Goal: Check status: Check status

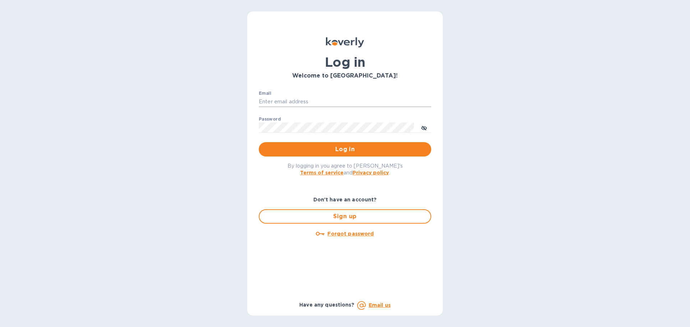
click at [299, 100] on input "Email" at bounding box center [345, 102] width 173 height 11
drag, startPoint x: 294, startPoint y: 101, endPoint x: 310, endPoint y: 105, distance: 17.0
click at [294, 101] on input "Email" at bounding box center [345, 102] width 173 height 11
type input "[PERSON_NAME][EMAIL_ADDRESS][PERSON_NAME][DOMAIN_NAME]"
click at [354, 146] on span "Log in" at bounding box center [345, 149] width 161 height 9
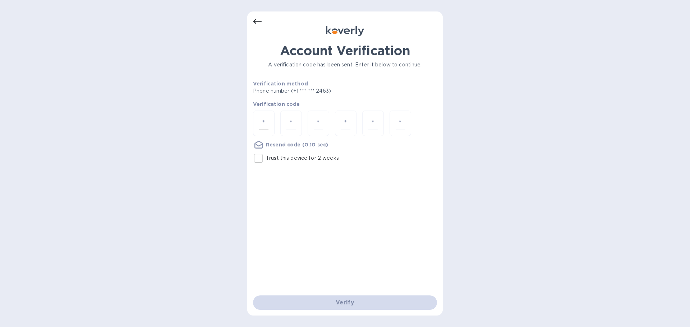
click at [268, 125] on input "number" at bounding box center [263, 123] width 9 height 13
type input "6"
type input "7"
type input "0"
type input "6"
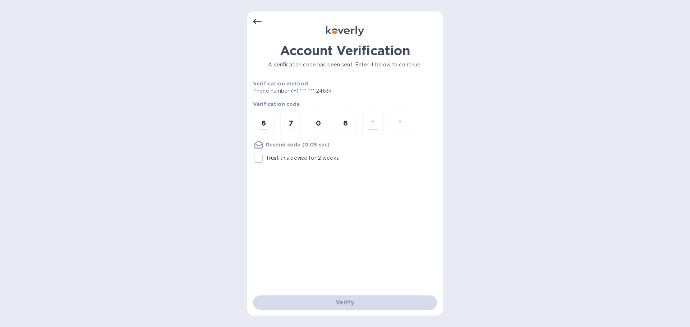
type input "6"
type input "5"
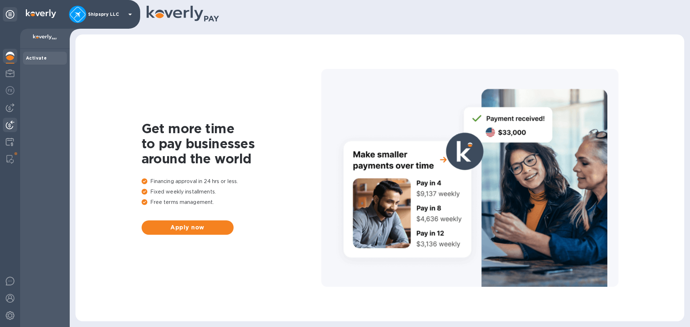
click at [12, 125] on img at bounding box center [10, 125] width 9 height 9
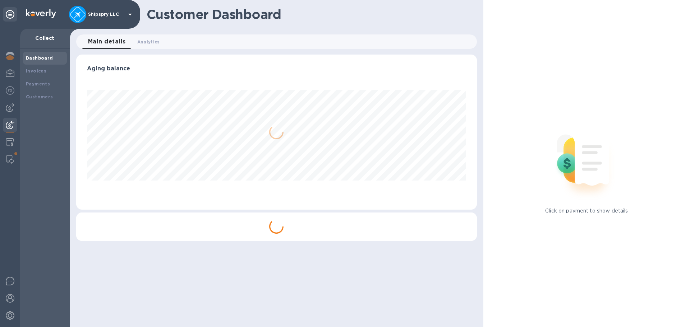
scroll to position [155, 400]
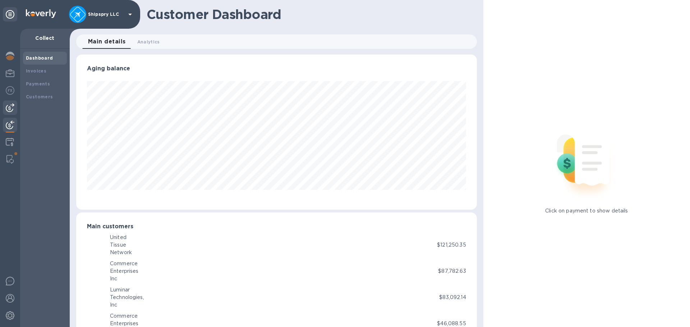
click at [9, 106] on img at bounding box center [10, 108] width 9 height 9
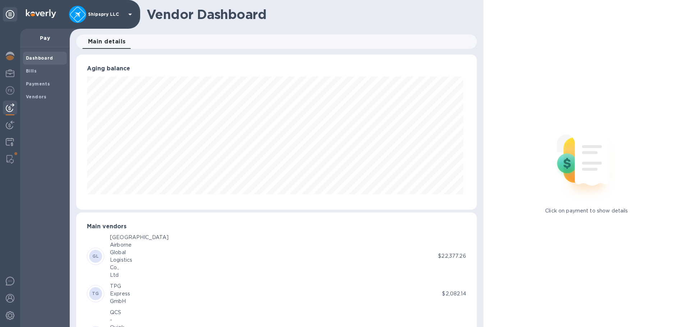
scroll to position [359287, 359044]
click at [42, 82] on b "Payments" at bounding box center [38, 83] width 24 height 5
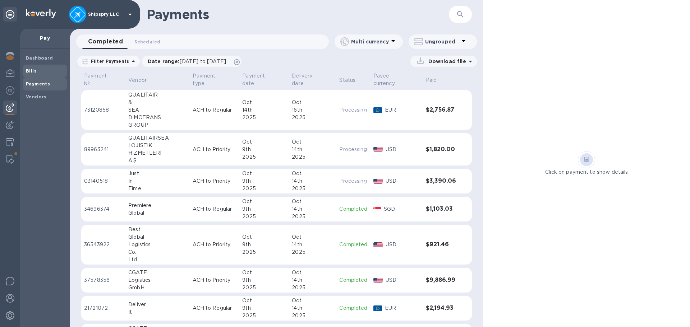
click at [40, 73] on span "Bills" at bounding box center [45, 71] width 38 height 7
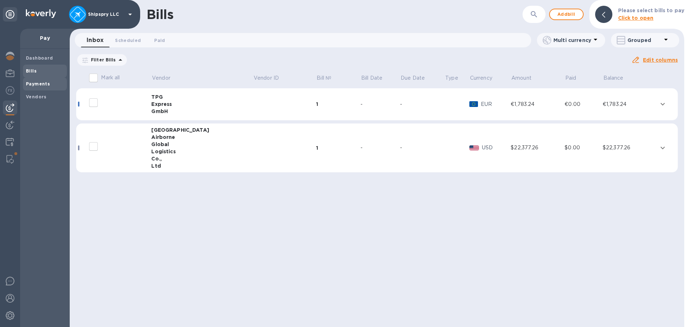
click at [33, 86] on b "Payments" at bounding box center [38, 83] width 24 height 5
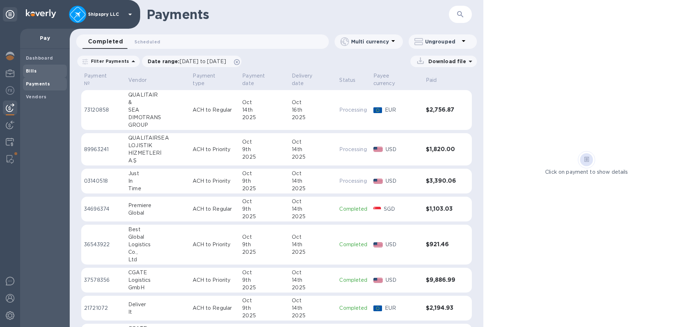
click at [33, 69] on b "Bills" at bounding box center [31, 70] width 11 height 5
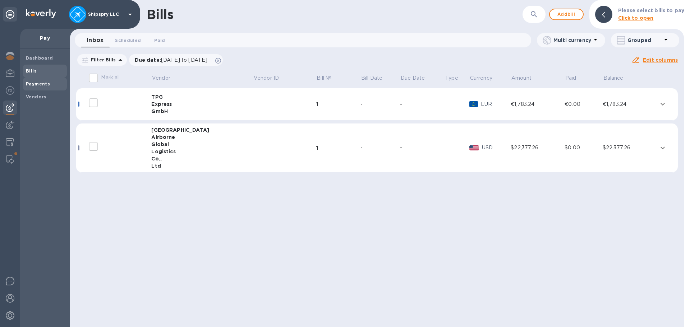
click at [33, 84] on b "Payments" at bounding box center [38, 83] width 24 height 5
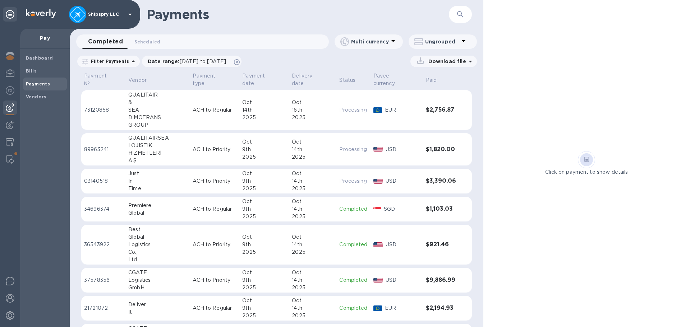
click at [389, 109] on td "EUR" at bounding box center [397, 110] width 52 height 40
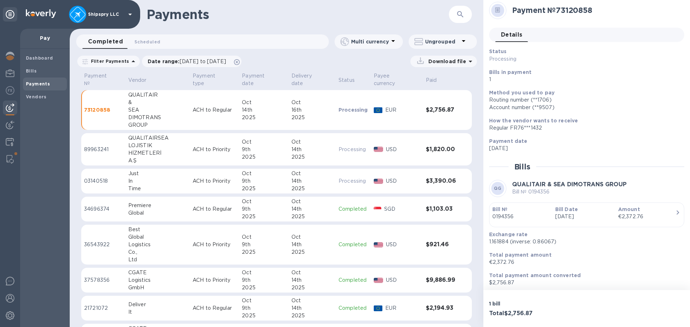
scroll to position [6, 0]
